Goal: Task Accomplishment & Management: Manage account settings

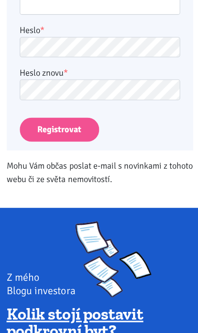
click at [71, 141] on button "Registrovat" at bounding box center [59, 131] width 79 height 24
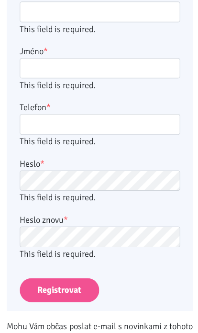
click at [68, 289] on button "Registrovat" at bounding box center [59, 288] width 79 height 24
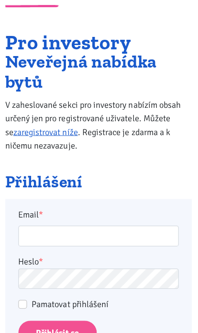
scroll to position [31, 0]
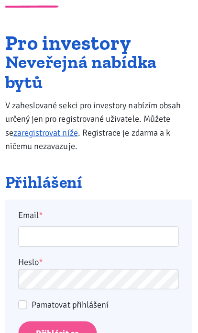
click at [56, 326] on input "Přihlásit se" at bounding box center [59, 330] width 78 height 24
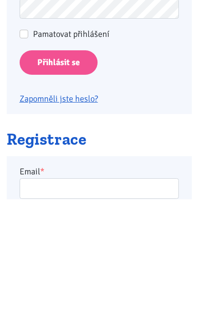
type input "racovavlasta@seznam.cz"
click at [58, 195] on input "Přihlásit se" at bounding box center [59, 196] width 78 height 24
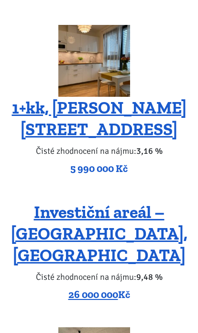
scroll to position [1238, 0]
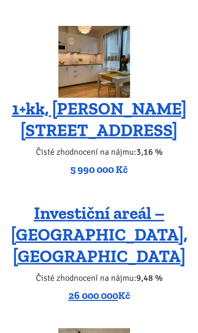
click at [155, 139] on link "1+kk, [PERSON_NAME][STREET_ADDRESS]" at bounding box center [99, 119] width 175 height 42
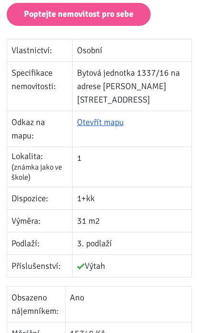
scroll to position [603, 0]
